Goal: Find specific page/section: Find specific page/section

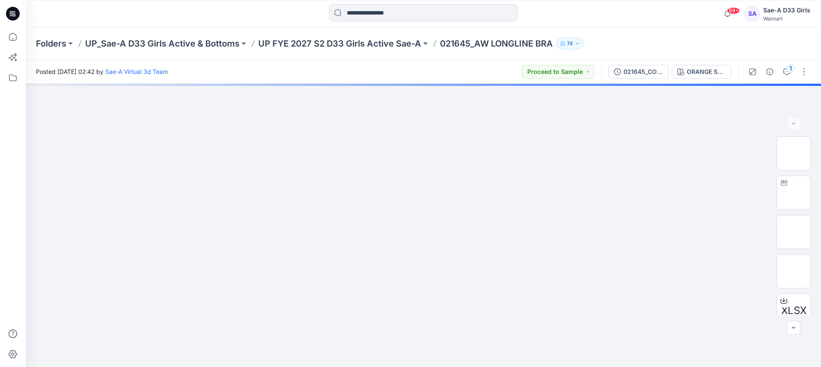
click at [354, 40] on p "UP FYE 2027 S2 D33 Girls Active Sae-A" at bounding box center [339, 44] width 163 height 12
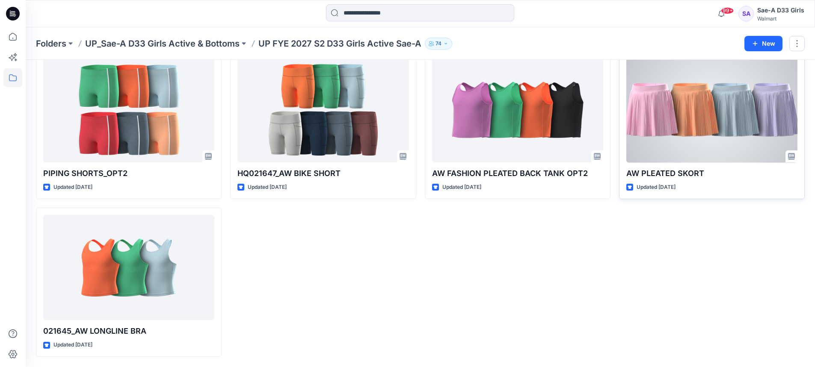
scroll to position [220, 0]
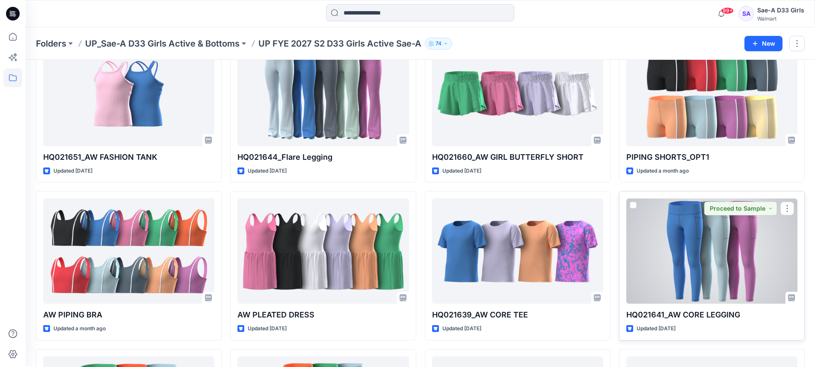
click at [670, 254] on div at bounding box center [711, 251] width 171 height 106
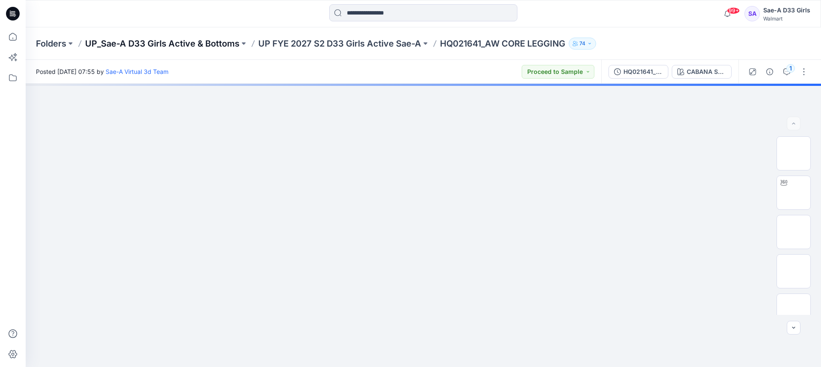
click at [119, 42] on p "UP_Sae-A D33 Girls Active & Bottoms" at bounding box center [162, 44] width 154 height 12
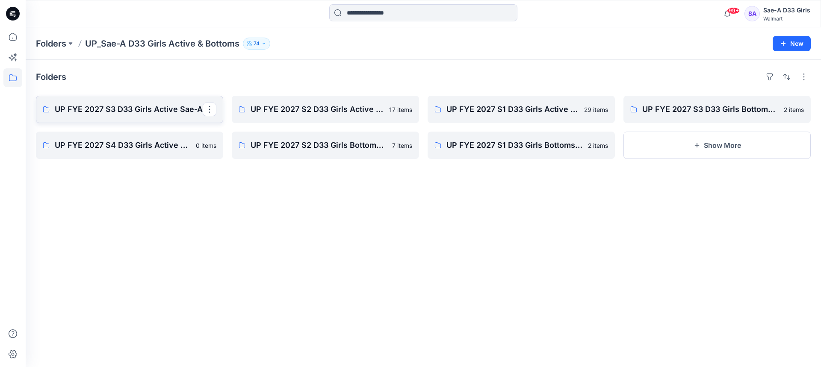
click at [153, 109] on p "UP FYE 2027 S3 D33 Girls Active Sae-A" at bounding box center [129, 109] width 148 height 12
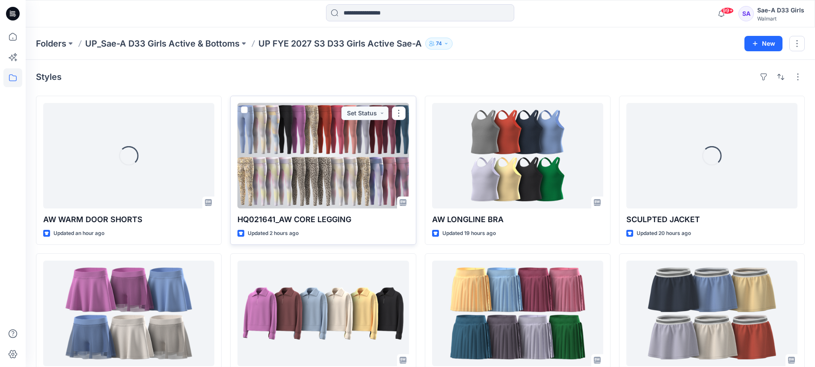
click at [366, 186] on div at bounding box center [322, 156] width 171 height 106
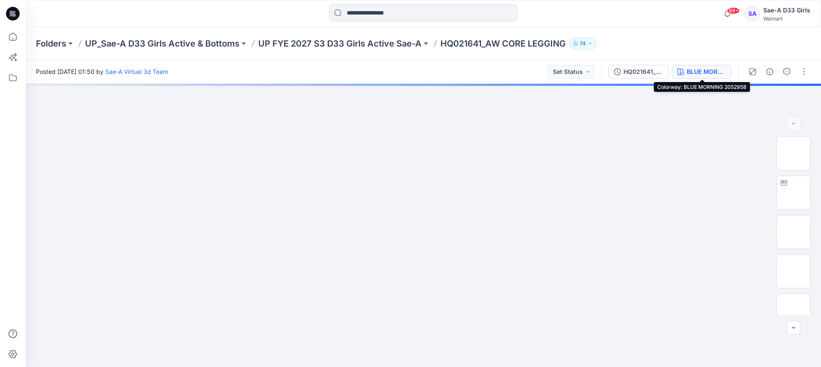
click at [702, 68] on div "BLUE MORNING 2052958" at bounding box center [706, 71] width 39 height 9
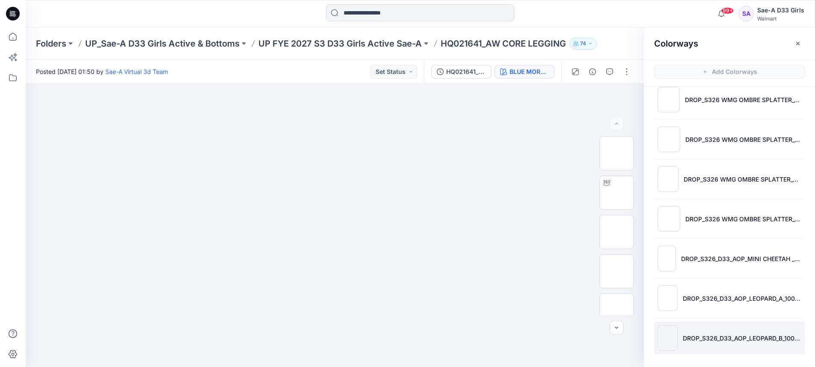
scroll to position [3, 0]
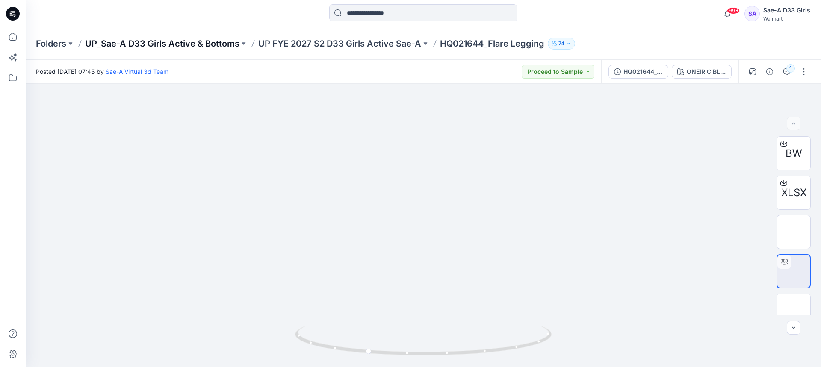
click at [217, 43] on p "UP_Sae-A D33 Girls Active & Bottoms" at bounding box center [162, 44] width 154 height 12
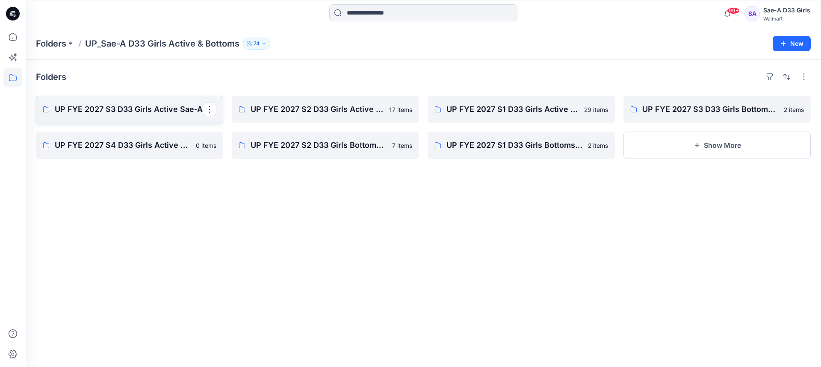
click at [141, 102] on link "UP FYE 2027 S3 D33 Girls Active Sae-A" at bounding box center [129, 109] width 187 height 27
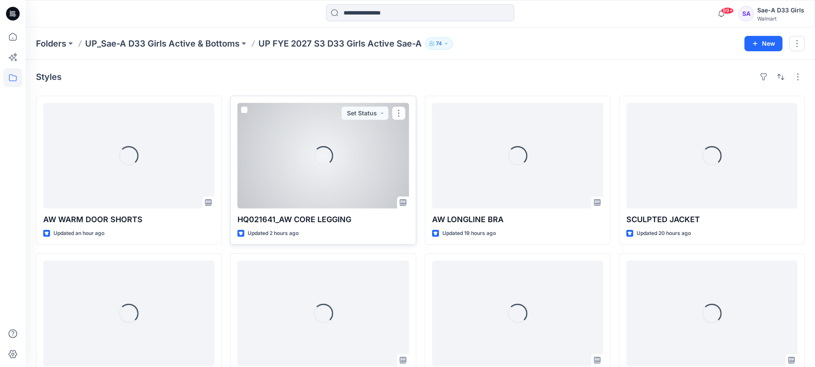
click at [321, 165] on div "Loading..." at bounding box center [323, 156] width 22 height 22
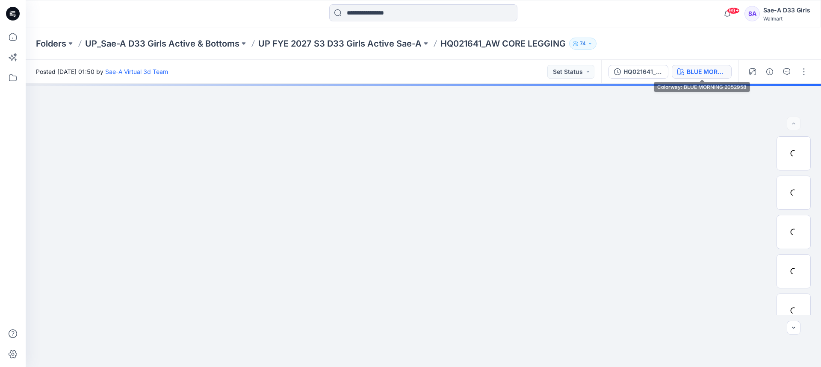
click at [683, 71] on icon "button" at bounding box center [680, 71] width 7 height 7
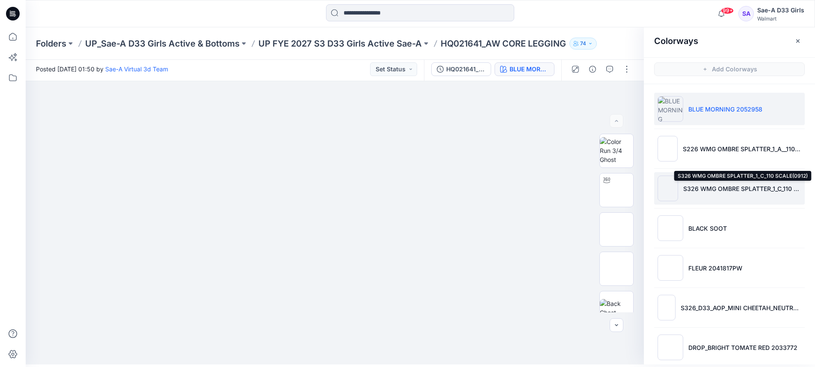
click at [733, 192] on p "S326 WMG OMBRE SPLATTER_1_C_110 SCALE(0912)" at bounding box center [742, 188] width 118 height 9
